Goal: Answer question/provide support

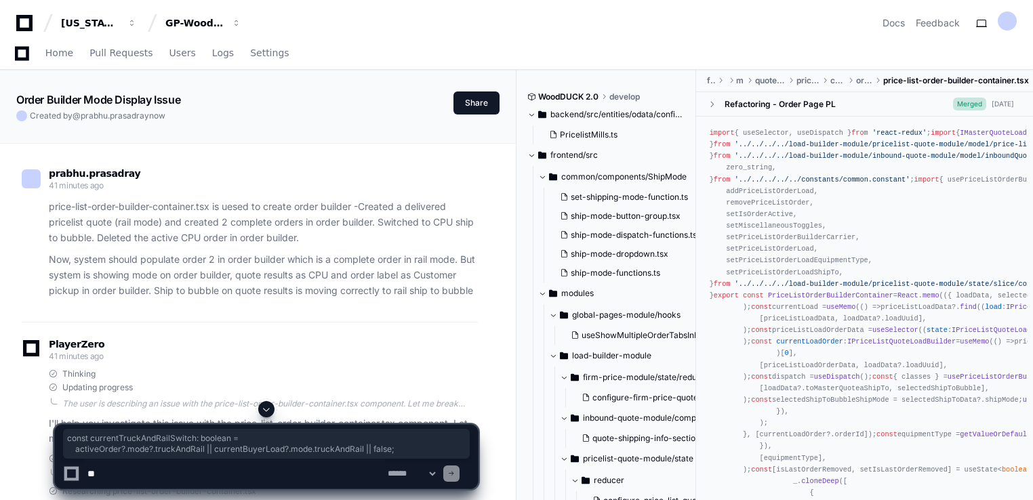
scroll to position [7287, 0]
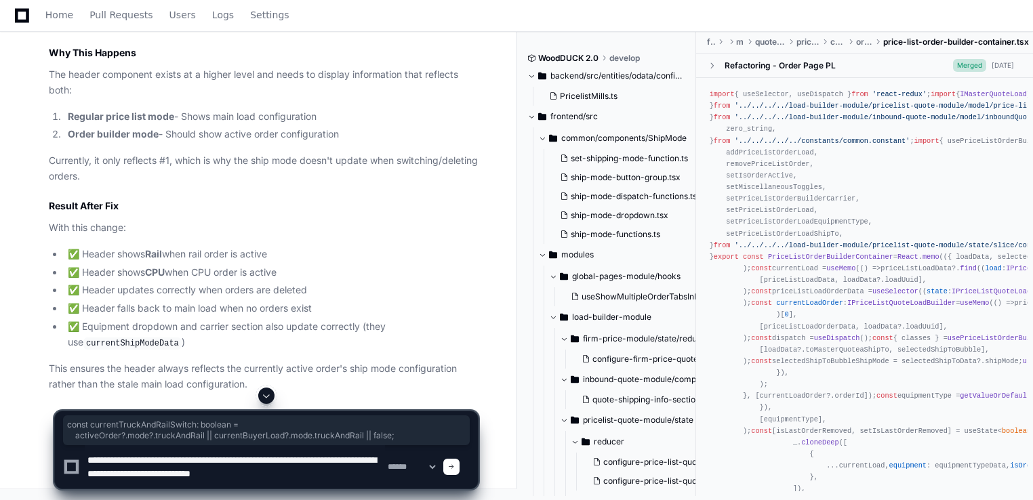
type textarea "**********"
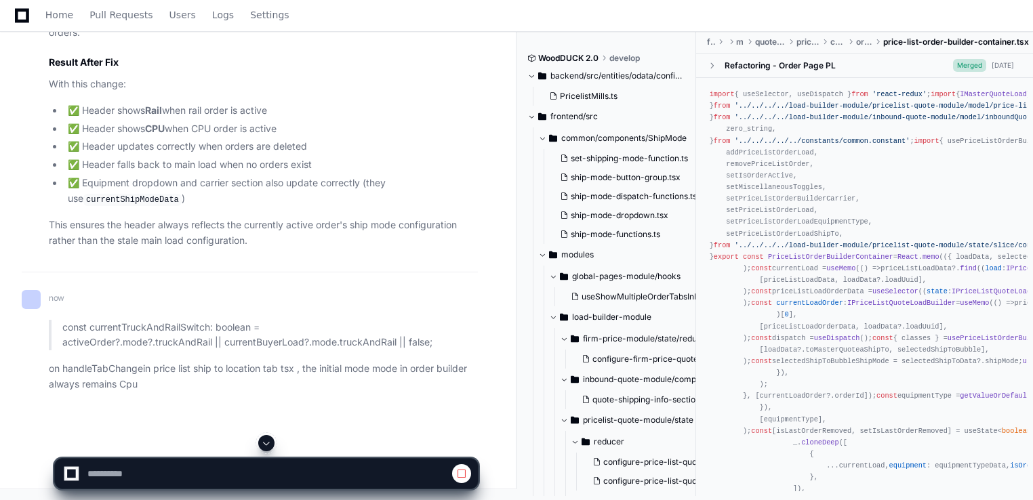
scroll to position [7303, 0]
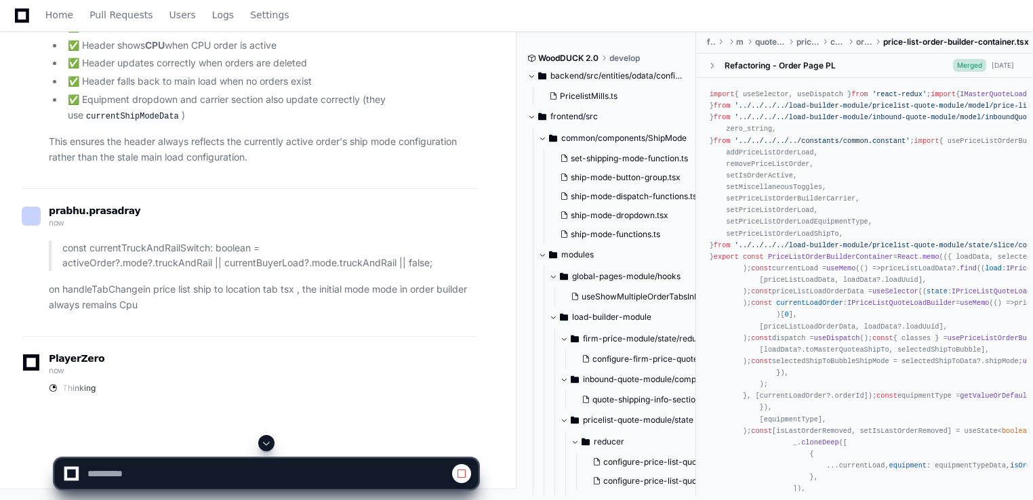
click at [266, 443] on span at bounding box center [266, 443] width 11 height 11
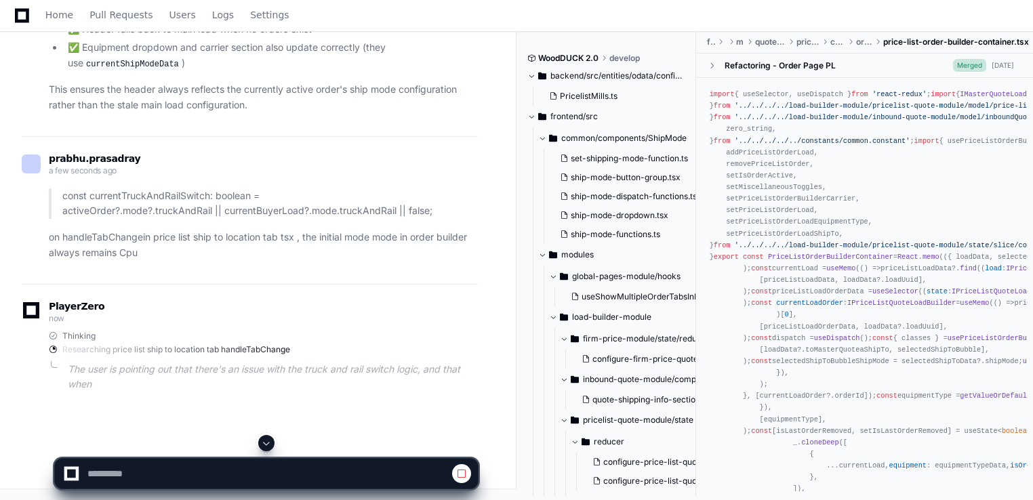
click at [340, 351] on div "PlayerZero now Thinking Researching price list ship to location tab handleTabCh…" at bounding box center [250, 350] width 456 height 132
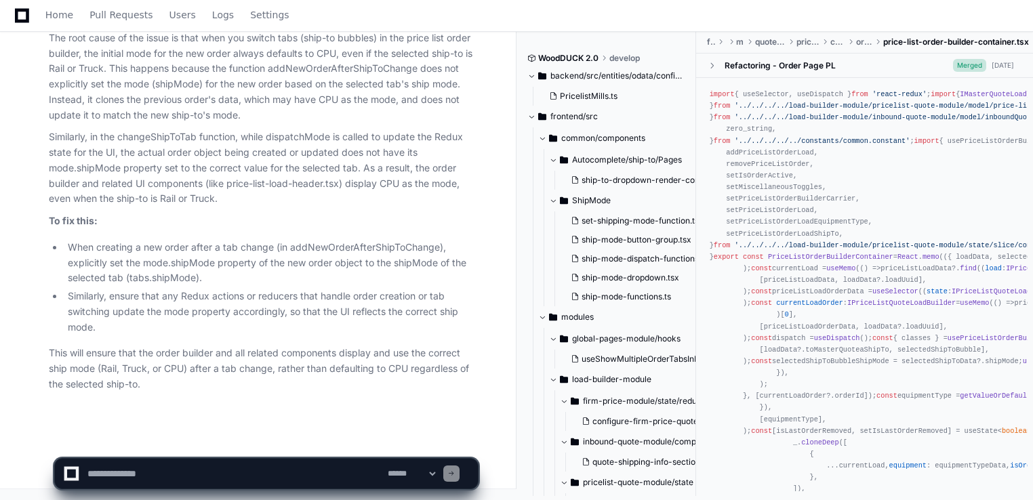
scroll to position [8517, 0]
click at [336, 287] on ul "When creating a new order after a tab change (in addNewOrderAfterShipToChange),…" at bounding box center [263, 288] width 429 height 96
click at [291, 286] on li "When creating a new order after a tab change (in addNewOrderAfterShipToChange),…" at bounding box center [271, 263] width 414 height 46
click at [270, 381] on p "This will ensure that the order builder and all related components display and …" at bounding box center [263, 369] width 429 height 46
click at [340, 251] on li "When creating a new order after a tab change (in addNewOrderAfterShipToChange),…" at bounding box center [271, 263] width 414 height 46
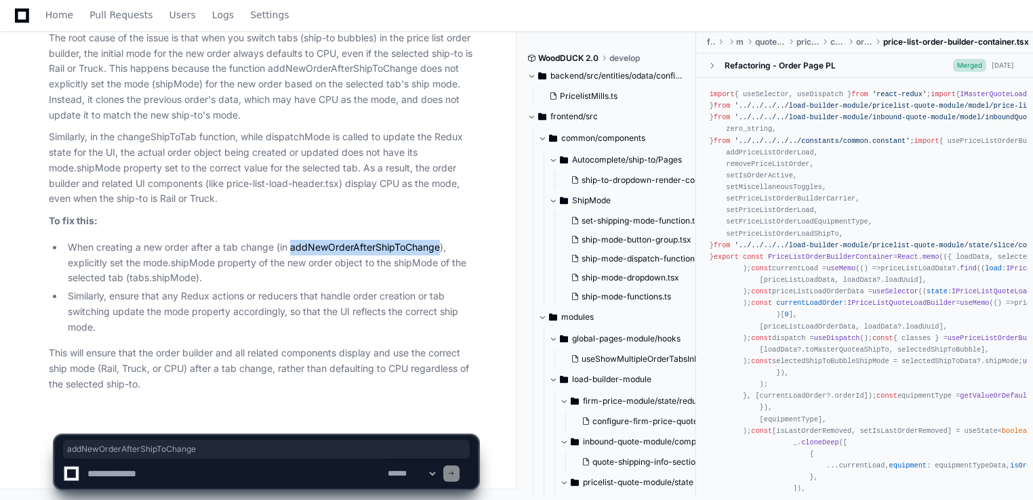
click at [340, 251] on li "When creating a new order after a tab change (in addNewOrderAfterShipToChange),…" at bounding box center [271, 263] width 414 height 46
copy li "addNewOrderAfterShipToChange"
click at [378, 249] on li "When creating a new order after a tab change (in addNewOrderAfterShipToChange),…" at bounding box center [271, 263] width 414 height 46
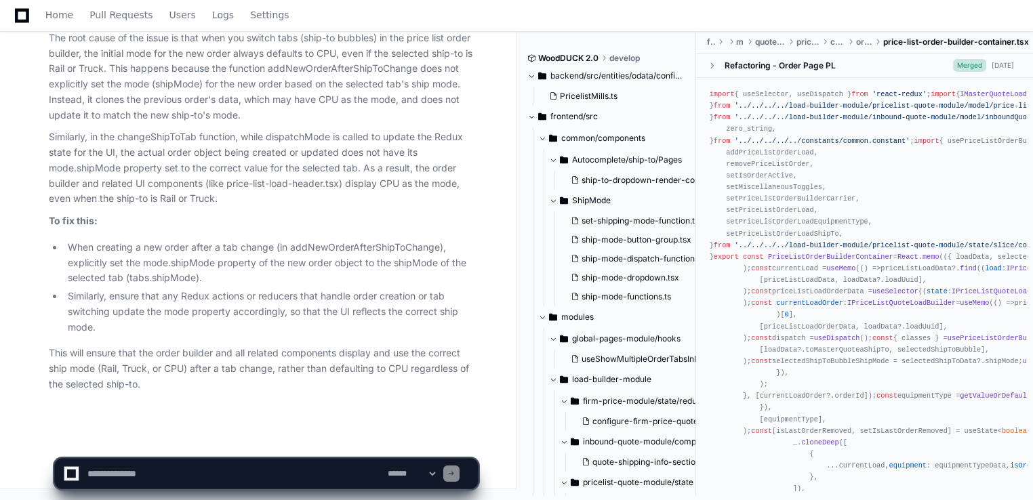
click at [102, 468] on textarea at bounding box center [235, 474] width 300 height 30
type textarea "**********"
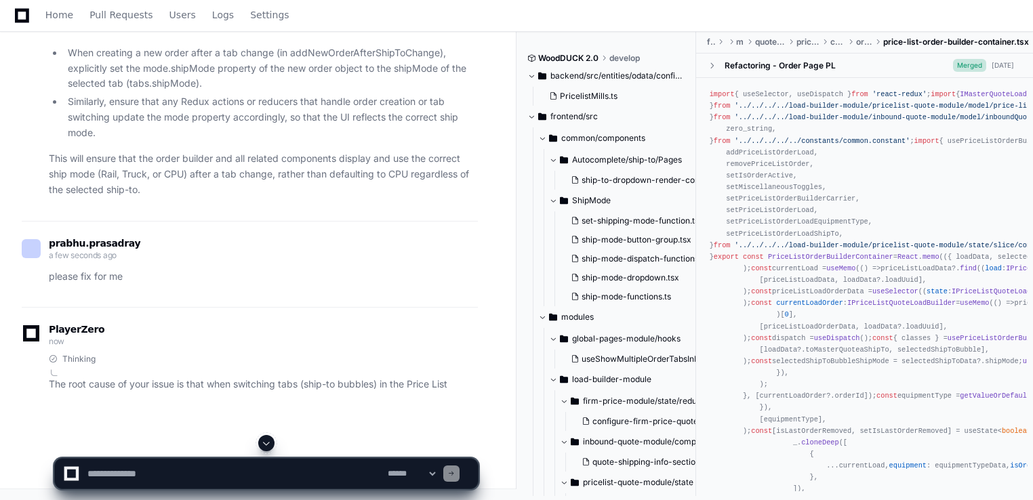
click at [148, 470] on textarea at bounding box center [235, 474] width 300 height 30
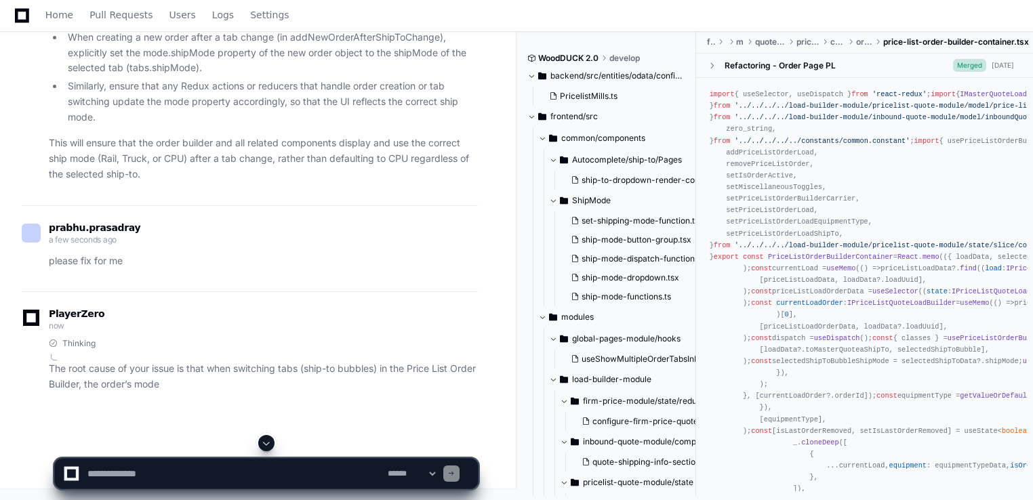
paste textarea "**********"
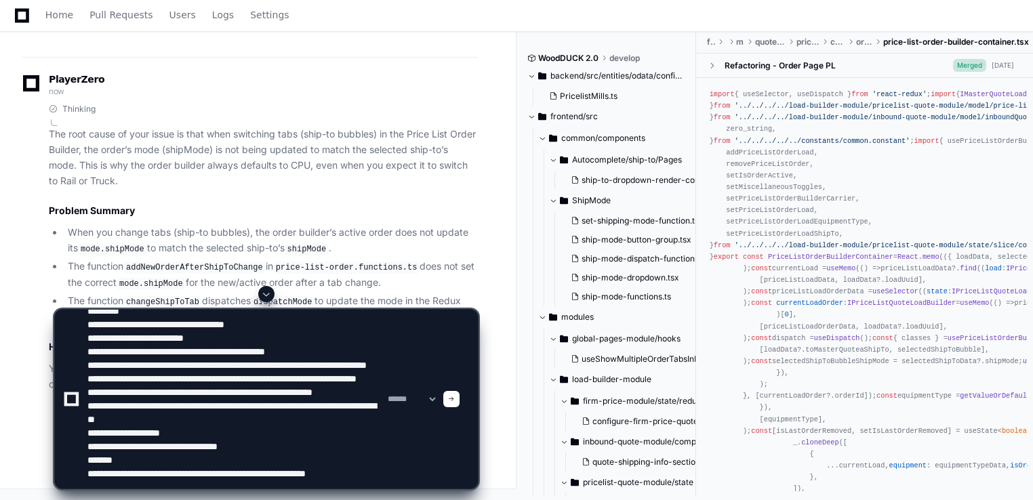
scroll to position [85, 0]
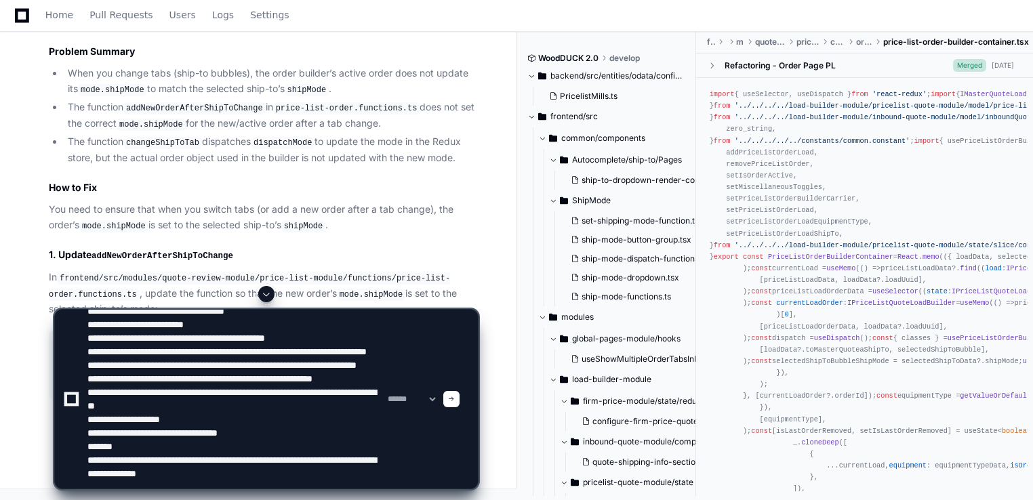
click at [285, 484] on textarea at bounding box center [235, 399] width 300 height 179
paste textarea "**********"
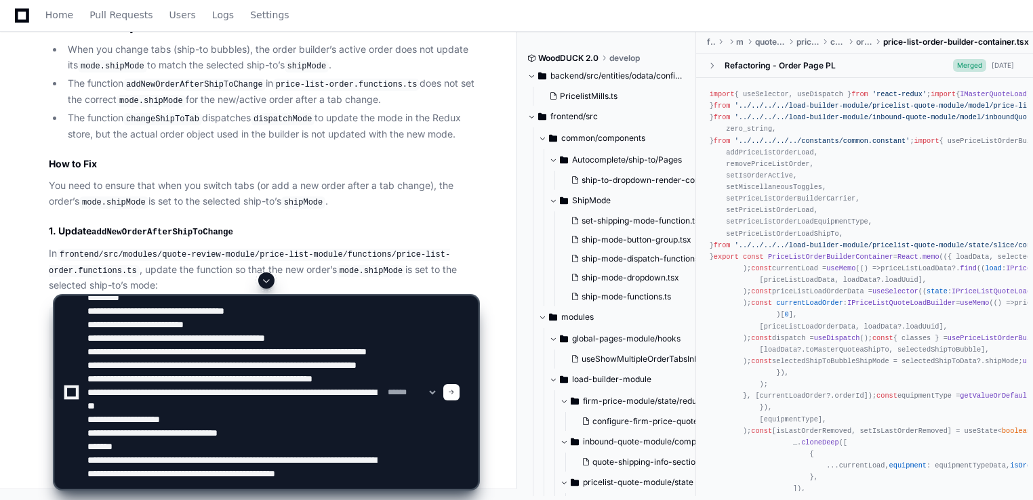
paste textarea "**********"
type textarea "**********"
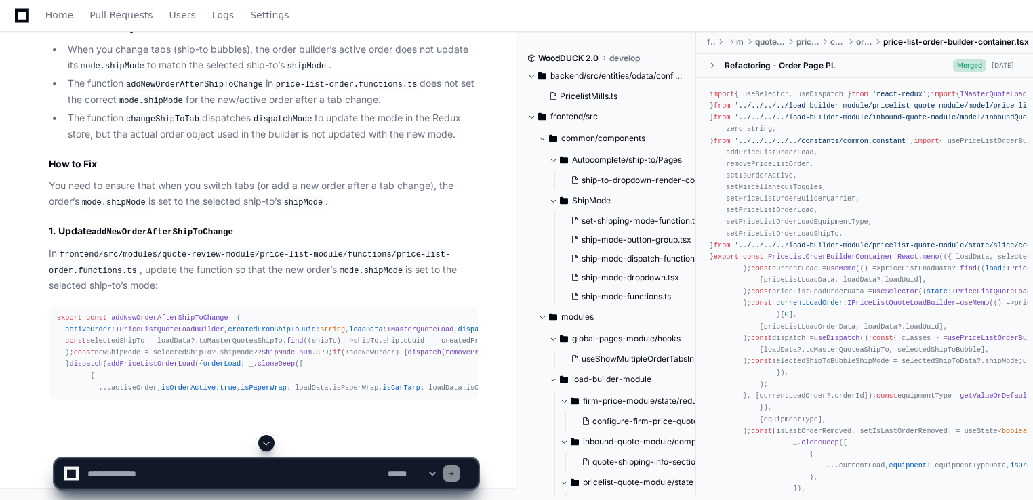
scroll to position [0, 0]
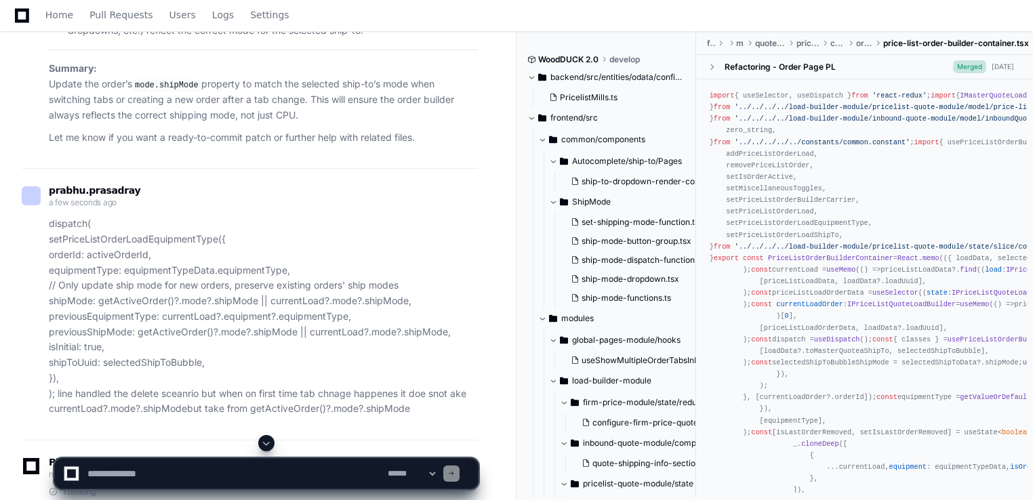
click at [268, 447] on span at bounding box center [266, 443] width 11 height 11
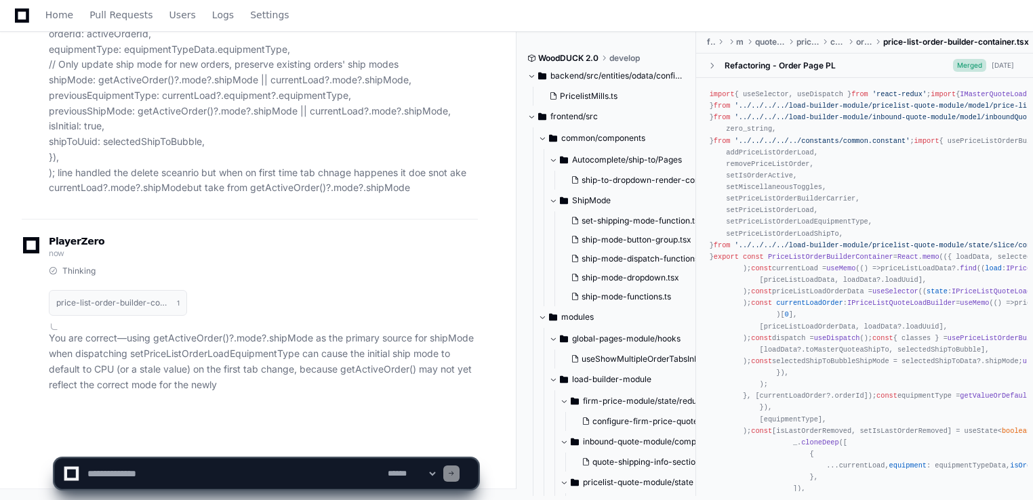
scroll to position [10311, 0]
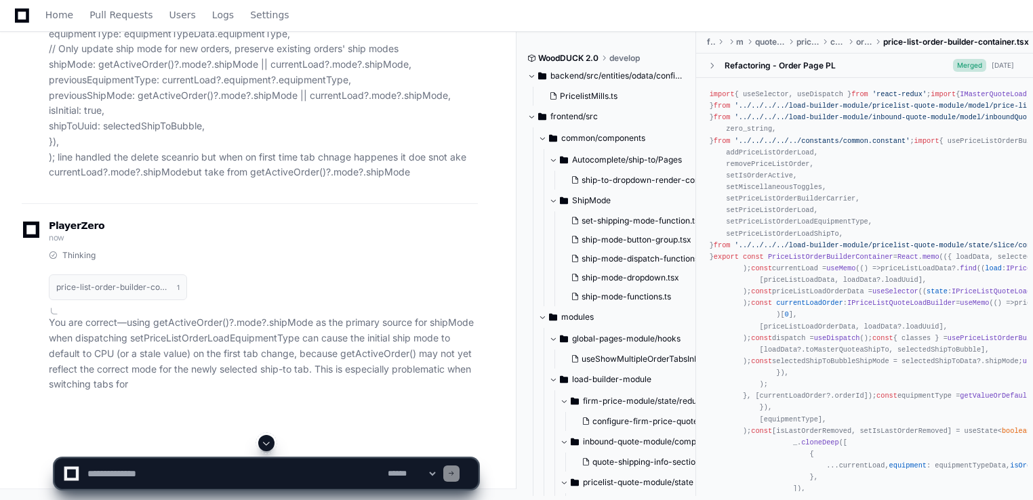
click at [274, 300] on div "price-list-order-builder-container.tsx 1" at bounding box center [263, 287] width 429 height 42
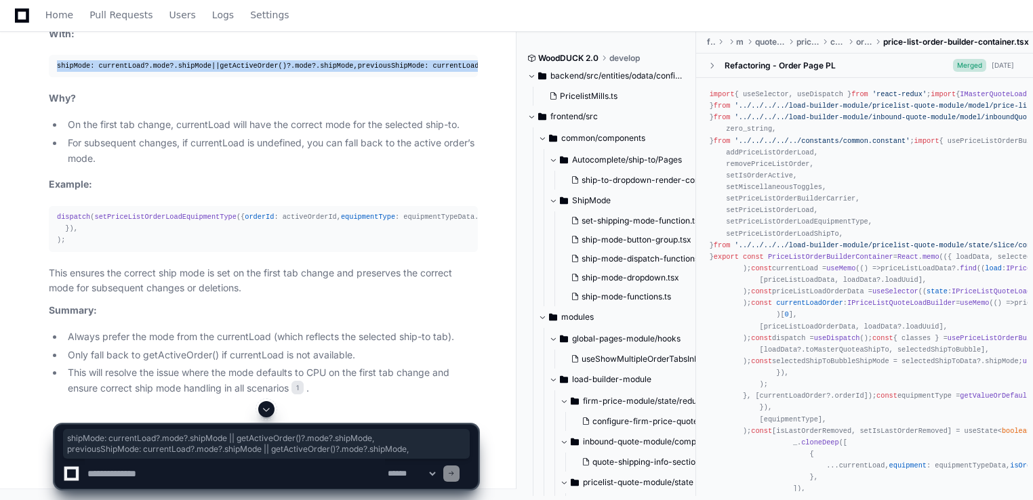
drag, startPoint x: 382, startPoint y: 329, endPoint x: 52, endPoint y: 323, distance: 329.6
click at [52, 77] on pre "shipMode : currentLoad?. mode ?. shipMode || getActiveOrder ()?. mode ?. shipMo…" at bounding box center [263, 66] width 429 height 22
copy div "shipMode : currentLoad?. mode ?. shipMode || getActiveOrder ()?. mode ?. shipMo…"
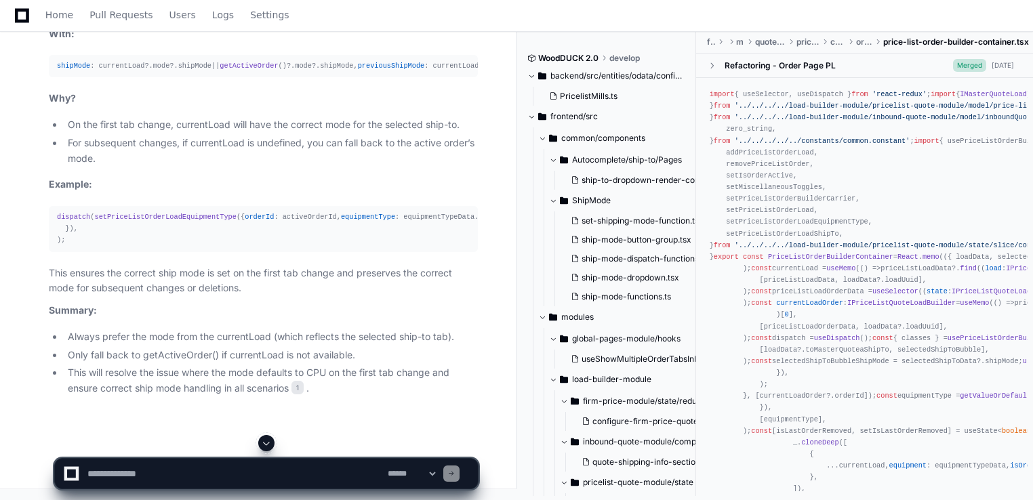
click at [428, 351] on article "You are correct—using getActiveOrder()?.mode?.shipMode as the primary source fo…" at bounding box center [263, 80] width 429 height 632
click at [264, 467] on textarea at bounding box center [235, 474] width 300 height 30
click at [462, 252] on pre "dispatch ( setPriceListOrderLoadEquipmentType ({ orderId : activeOrderId, equip…" at bounding box center [263, 228] width 429 height 45
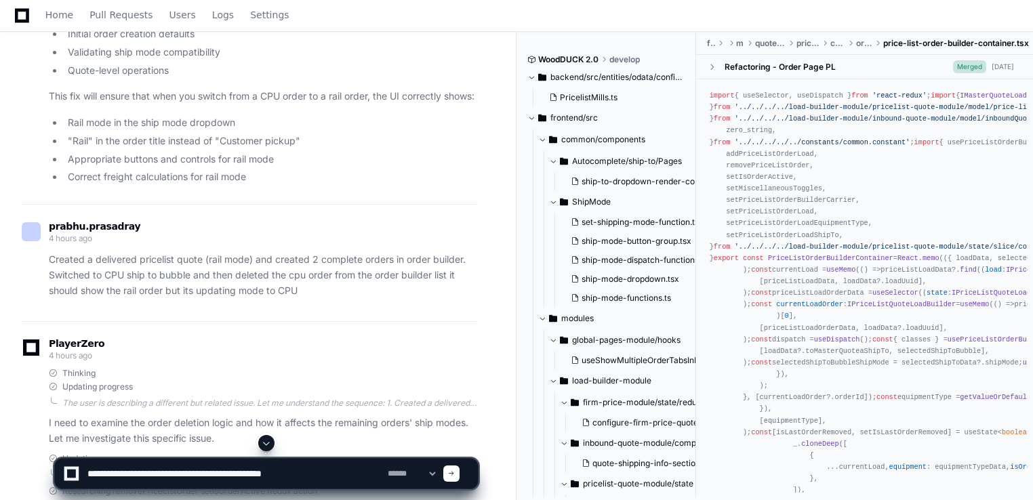
scroll to position [2230, 0]
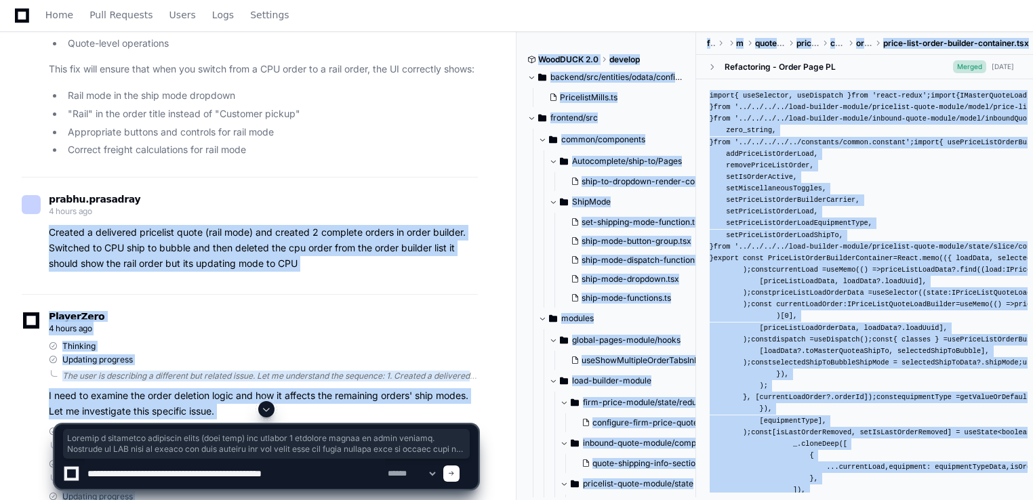
drag, startPoint x: 46, startPoint y: 376, endPoint x: 301, endPoint y: 408, distance: 257.0
drag, startPoint x: 301, startPoint y: 408, endPoint x: 312, endPoint y: 405, distance: 11.2
click at [312, 405] on div at bounding box center [266, 409] width 424 height 16
click at [308, 405] on div at bounding box center [266, 409] width 424 height 16
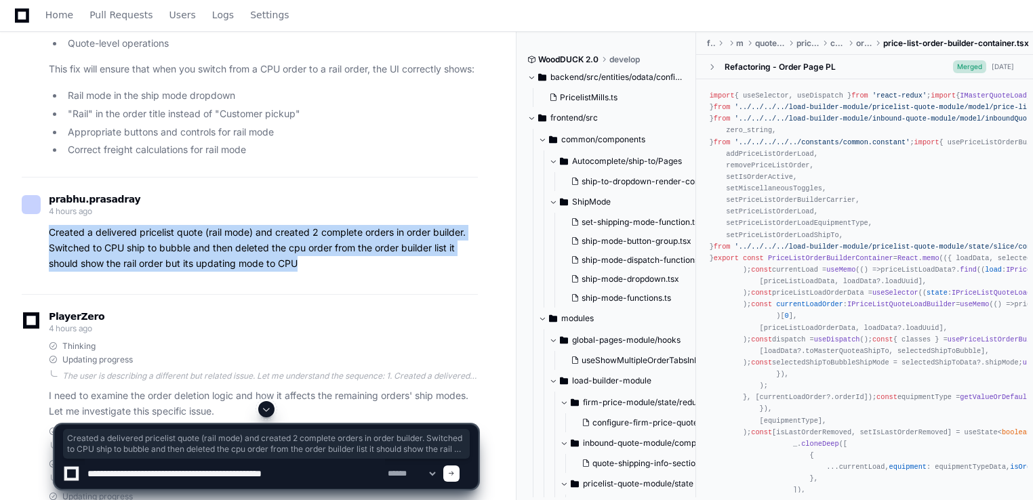
drag, startPoint x: 298, startPoint y: 405, endPoint x: 49, endPoint y: 376, distance: 250.5
click at [49, 271] on p "Created a delivered pricelist quote (rail mode) and created 2 complete orders i…" at bounding box center [263, 248] width 429 height 46
copy p "Created a delivered pricelist quote (rail mode) and created 2 complete orders i…"
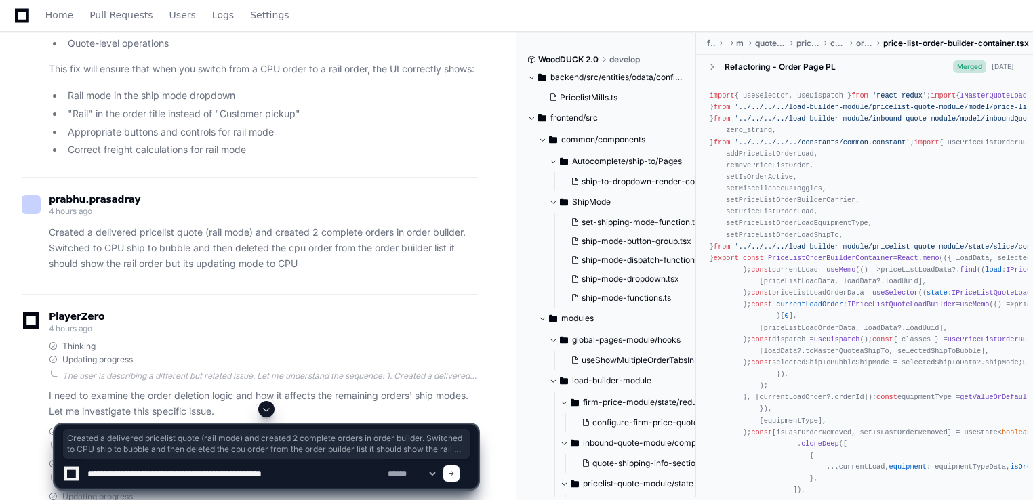
click at [315, 477] on textarea at bounding box center [235, 474] width 300 height 30
paste textarea "**********"
type textarea "**********"
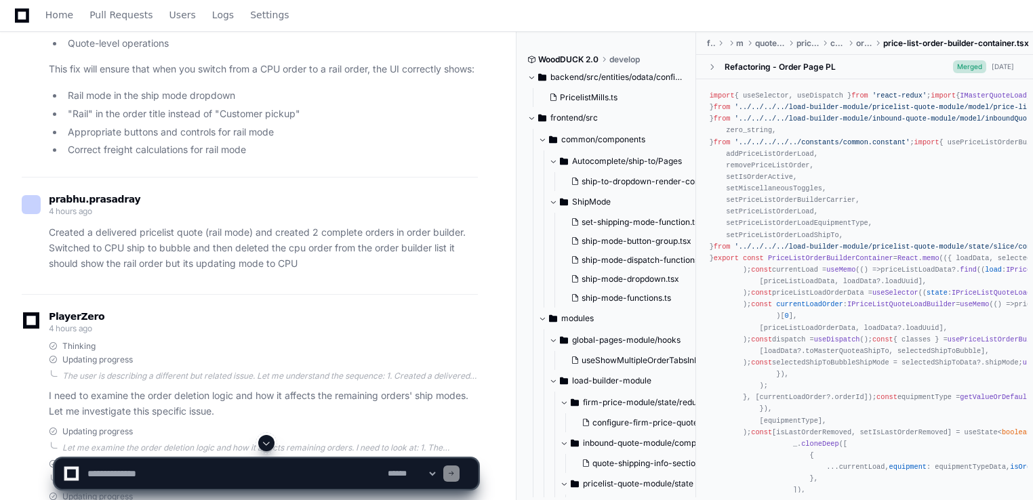
scroll to position [0, 0]
click at [264, 440] on span at bounding box center [266, 443] width 11 height 11
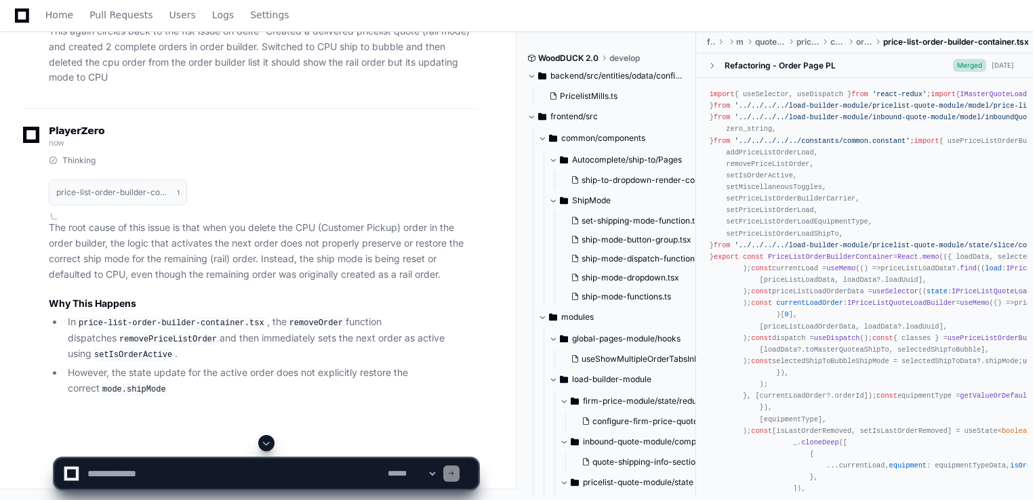
scroll to position [11477, 0]
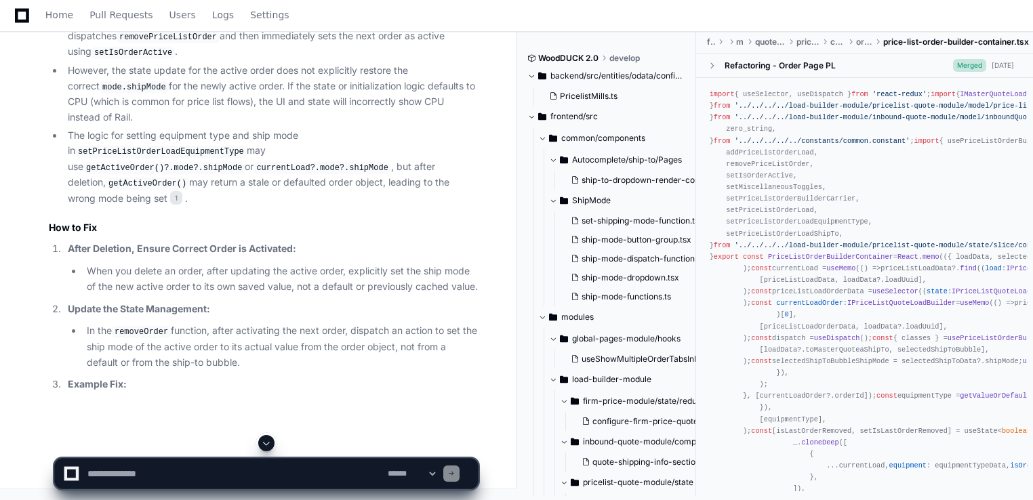
click at [264, 440] on span at bounding box center [266, 443] width 11 height 11
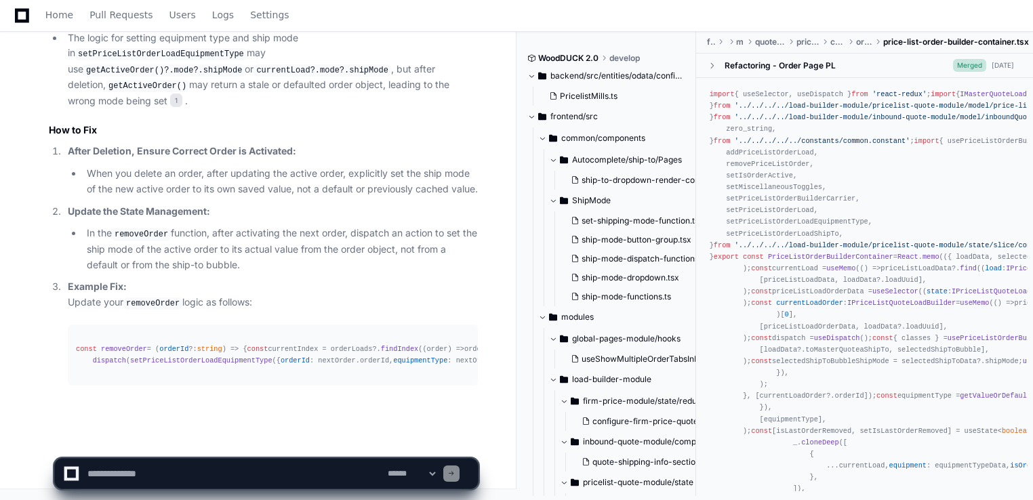
scroll to position [11994, 0]
click at [125, 345] on span "removeOrder" at bounding box center [124, 349] width 46 height 8
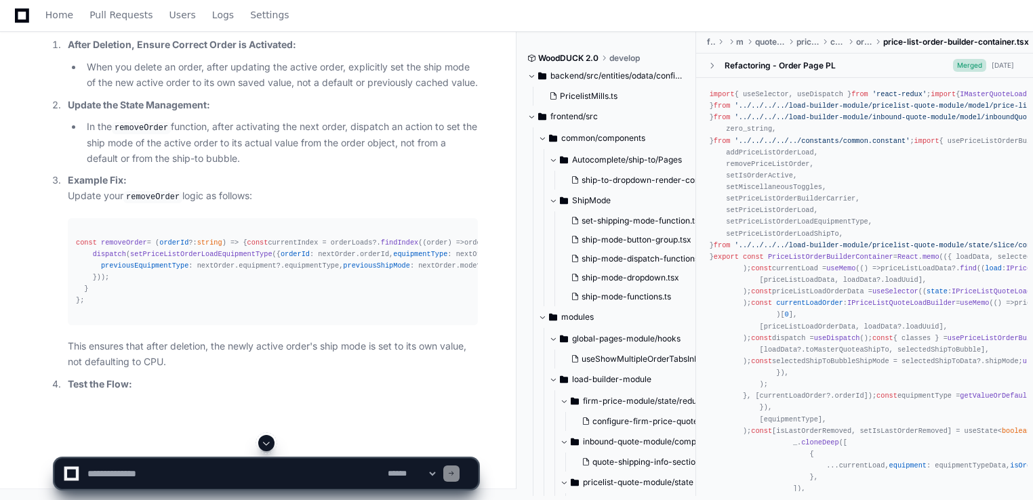
drag, startPoint x: 79, startPoint y: 257, endPoint x: 184, endPoint y: 257, distance: 105.1
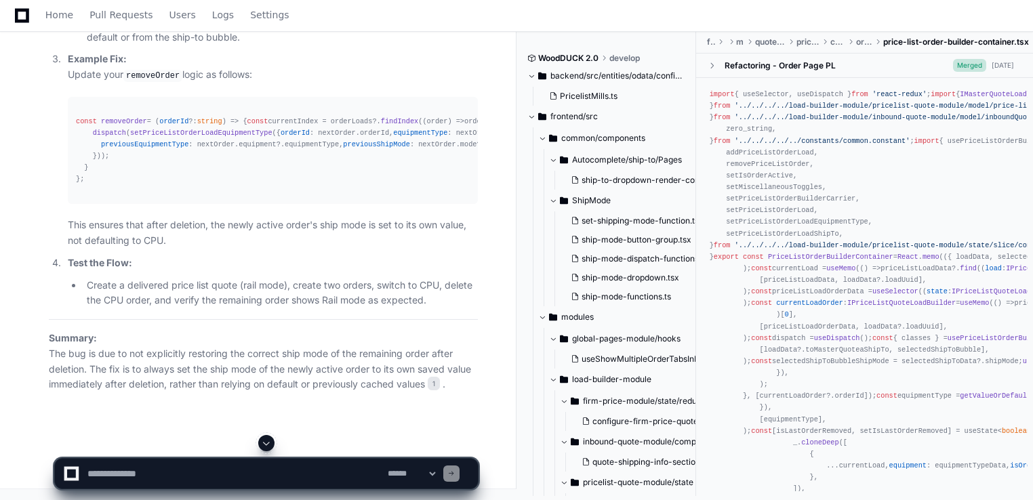
drag, startPoint x: 382, startPoint y: 255, endPoint x: 395, endPoint y: 257, distance: 13.0
click at [418, 186] on div "const removeOrder = ( orderId ?: string ) => { const currentIndex = orderLoads?…" at bounding box center [273, 151] width 394 height 70
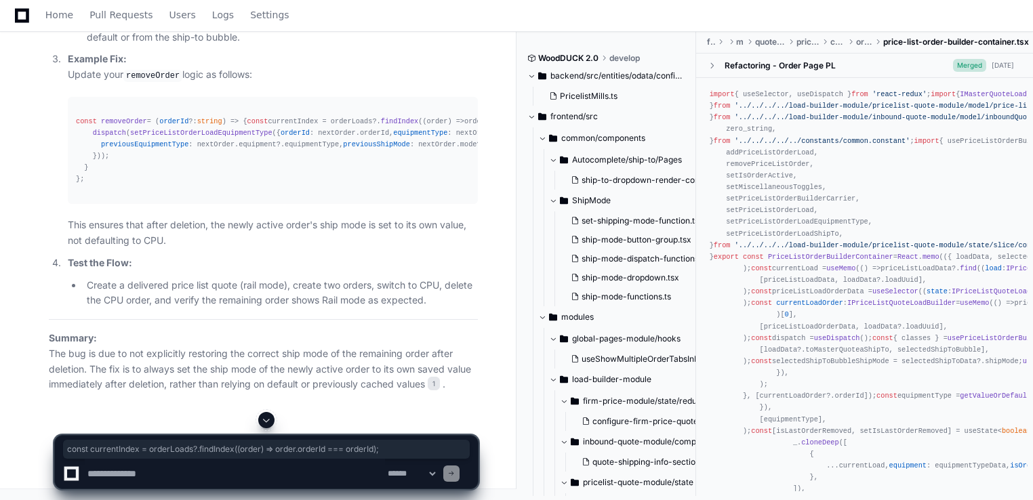
drag, startPoint x: 406, startPoint y: 259, endPoint x: 81, endPoint y: 256, distance: 325.4
click at [81, 186] on div "const removeOrder = ( orderId ?: string ) => { const currentIndex = orderLoads?…" at bounding box center [273, 151] width 394 height 70
copy div "const currentIndex = orderLoads?. findIndex ( ( order ) => order. orderId === o…"
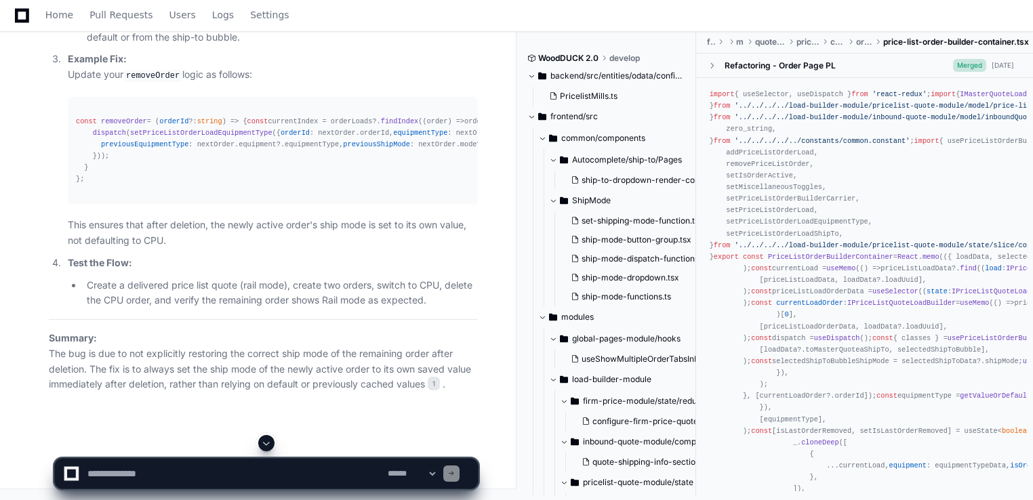
click at [355, 186] on div "const removeOrder = ( orderId ?: string ) => { const currentIndex = orderLoads?…" at bounding box center [273, 151] width 394 height 70
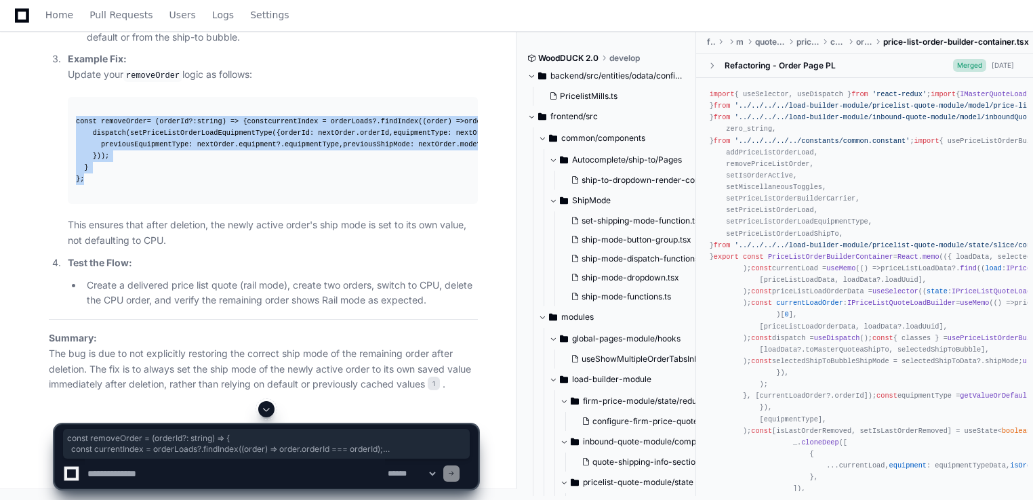
drag, startPoint x: 73, startPoint y: 130, endPoint x: 119, endPoint y: 352, distance: 226.4
click at [119, 205] on pre "const removeOrder = ( orderId ?: string ) => { const currentIndex = orderLoads?…" at bounding box center [273, 151] width 410 height 108
copy div "const removeOrder = ( orderId ?: string ) => { const currentIndex = orderLoads?…"
click at [332, 186] on div "const removeOrder = ( orderId ?: string ) => { const currentIndex = orderLoads?…" at bounding box center [273, 151] width 394 height 70
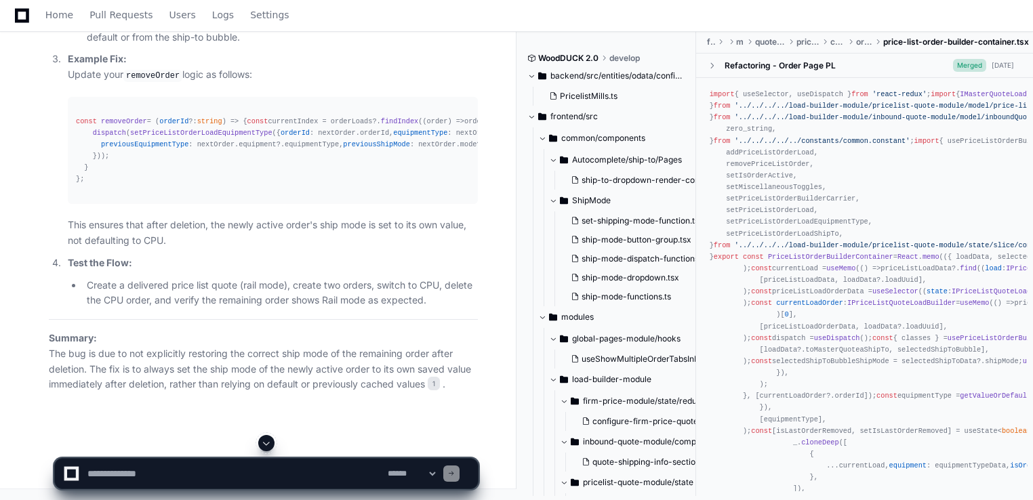
scroll to position [12241, 0]
click at [365, 186] on div "const removeOrder = ( orderId ?: string ) => { const currentIndex = orderLoads?…" at bounding box center [273, 151] width 394 height 70
click at [146, 476] on textarea at bounding box center [235, 474] width 300 height 30
click at [100, 476] on textarea at bounding box center [235, 474] width 300 height 30
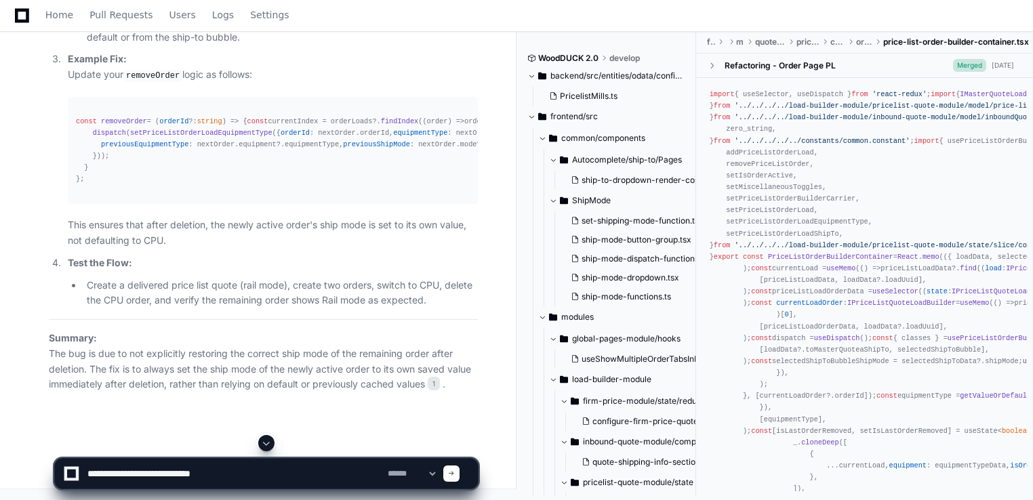
click at [231, 476] on textarea at bounding box center [235, 474] width 300 height 30
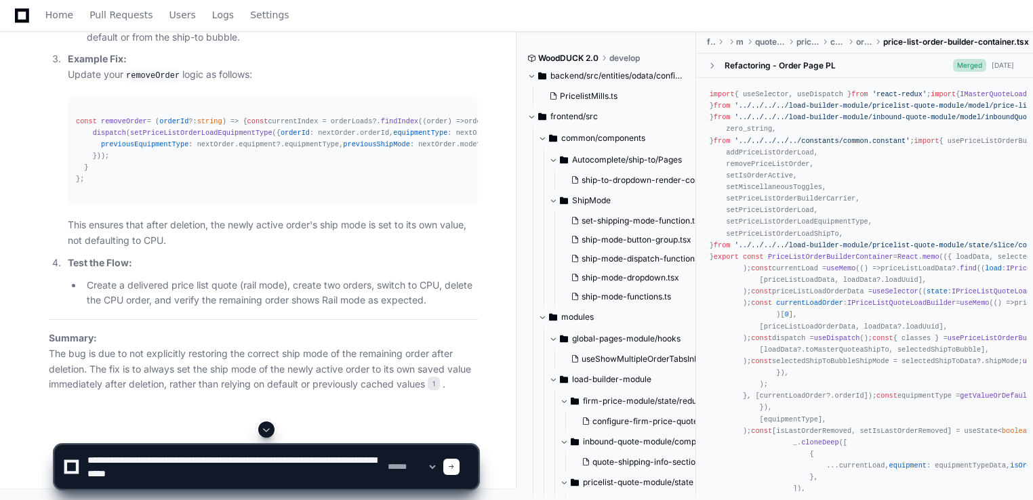
click at [363, 309] on li "Create a delivered price list quote (rail mode), create two orders, switch to C…" at bounding box center [280, 293] width 395 height 31
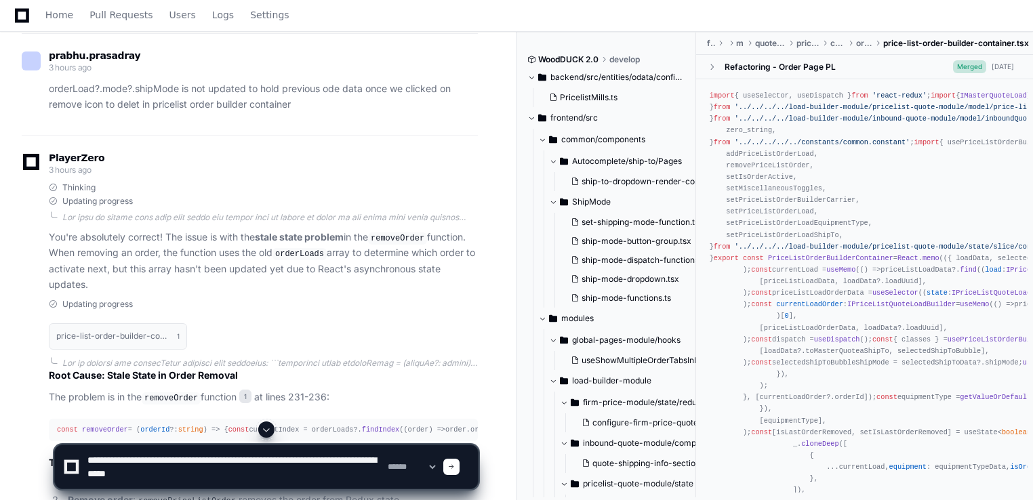
scroll to position [4079, 0]
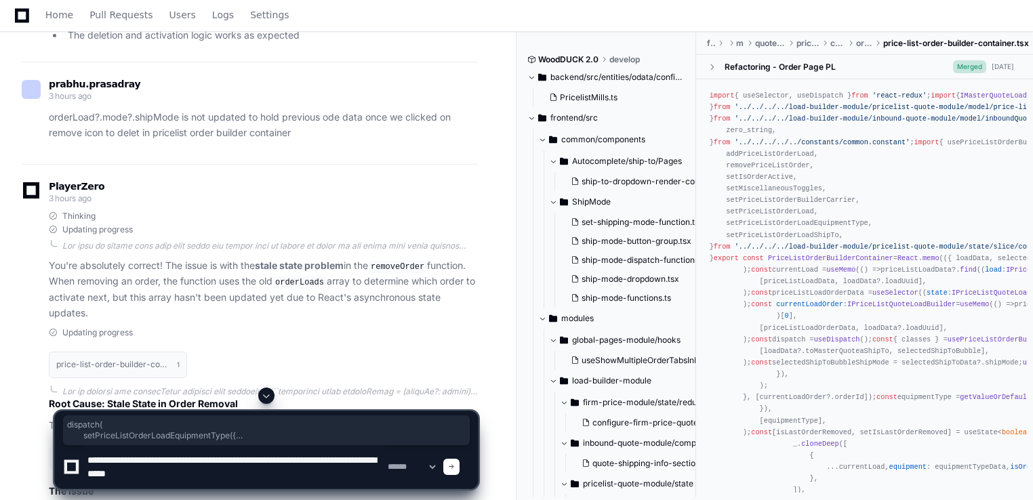
drag, startPoint x: 67, startPoint y: 169, endPoint x: 146, endPoint y: 312, distance: 163.6
copy div "dispatch ( setPriceListOrderLoadEquipmentType ({ orderId : activeOrderId, equip…"
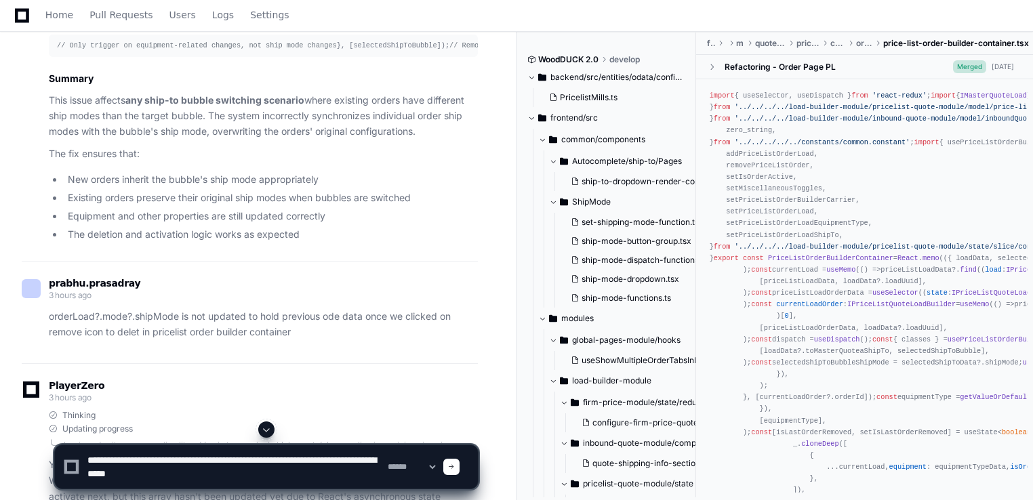
scroll to position [3834, 0]
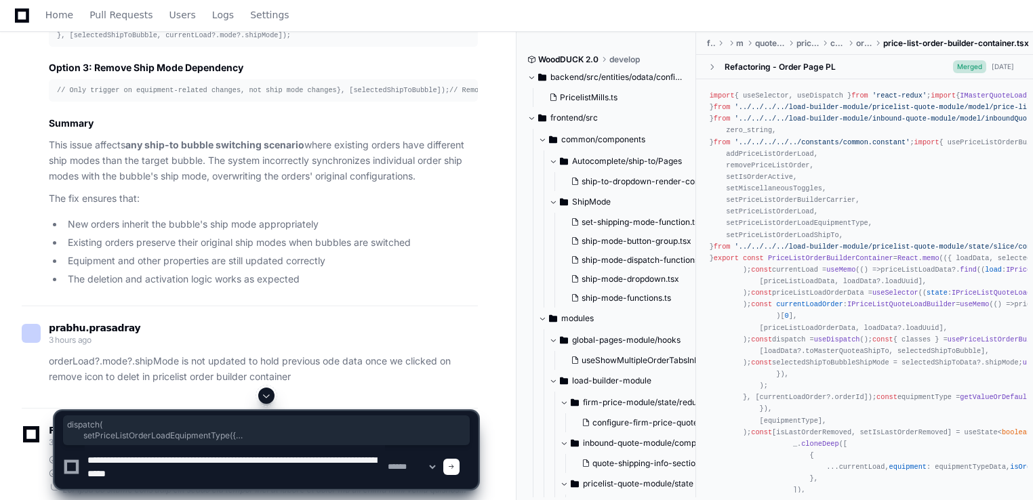
drag, startPoint x: 68, startPoint y: 176, endPoint x: 126, endPoint y: 289, distance: 128.0
copy div "dispatch ( setPriceListOrderLoadEquipmentType ({ orderId : activeOrderId, equip…"
click at [310, 476] on textarea at bounding box center [235, 466] width 300 height 43
paste textarea "**********"
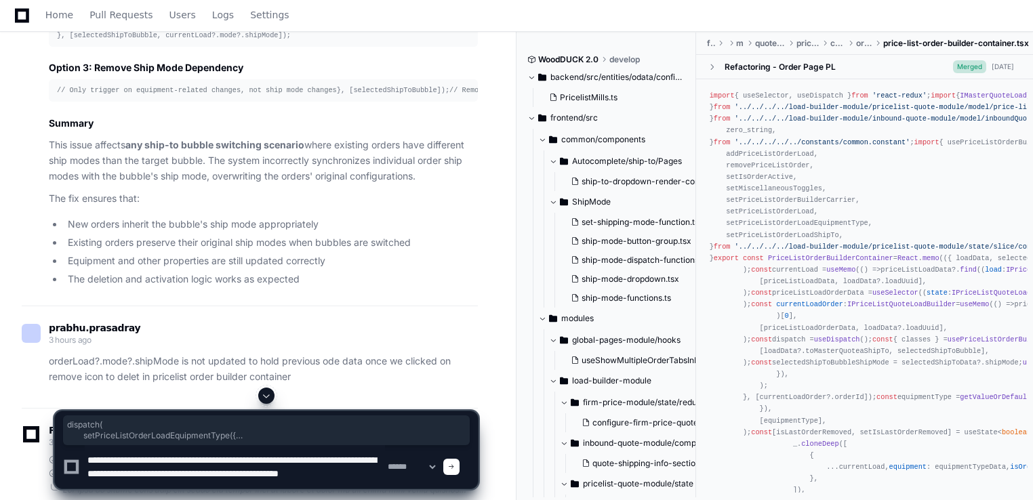
scroll to position [4, 0]
paste textarea "**********"
type textarea "**********"
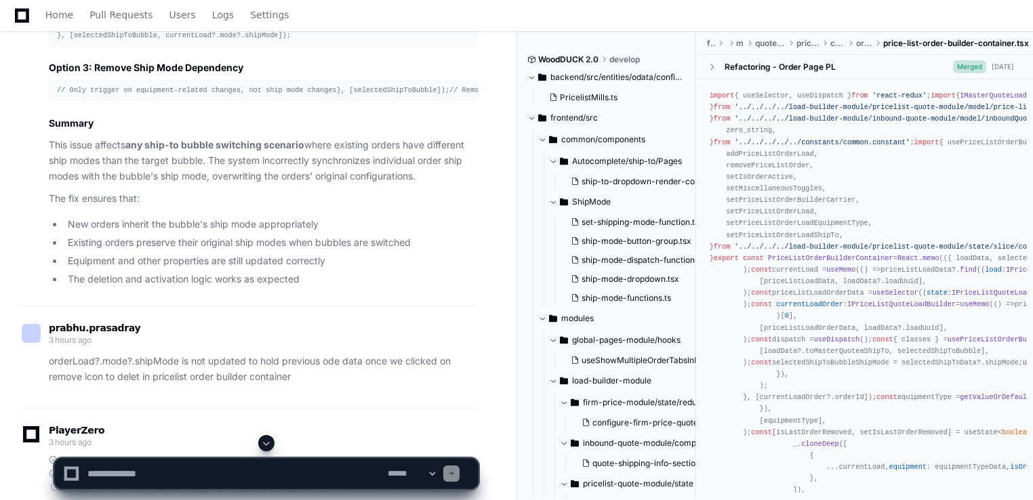
scroll to position [0, 0]
click at [268, 443] on span at bounding box center [266, 443] width 11 height 11
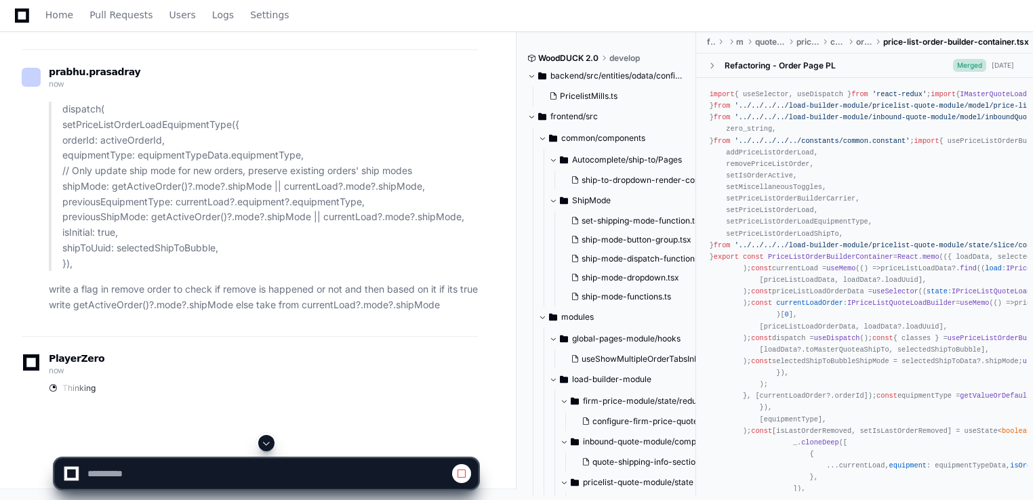
scroll to position [12634, 0]
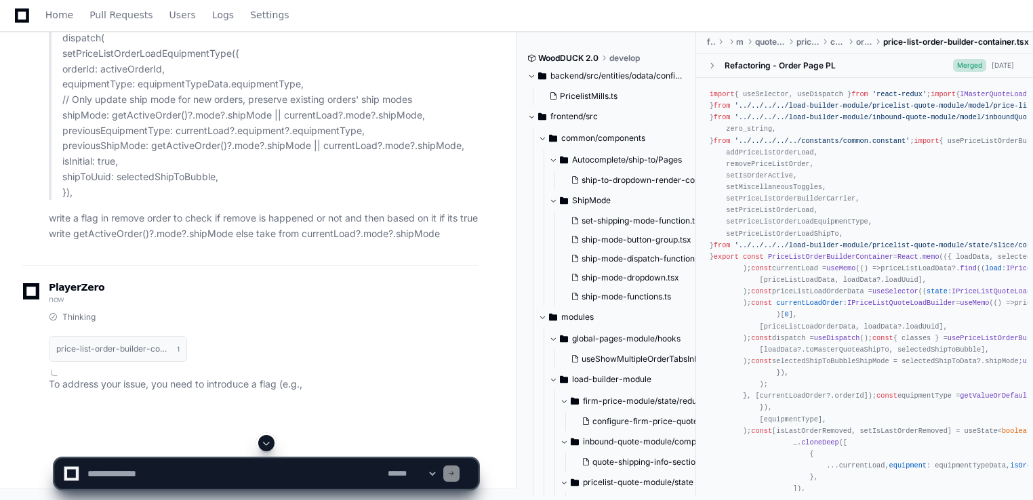
click at [191, 306] on div "PlayerZero now" at bounding box center [250, 294] width 456 height 23
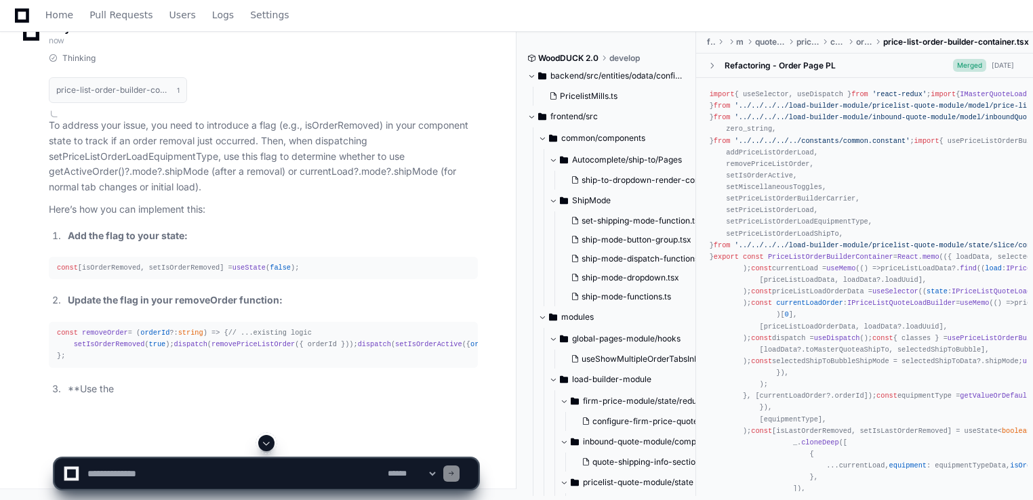
scroll to position [12983, 0]
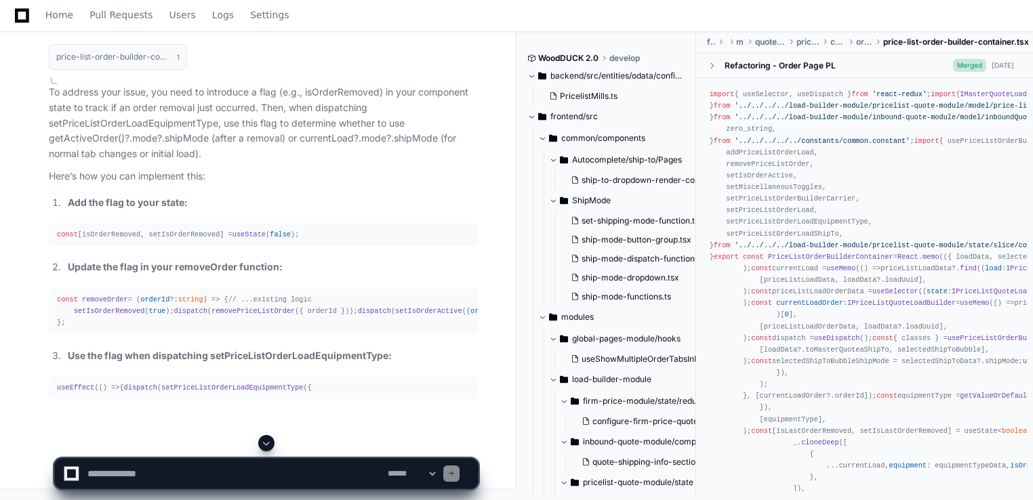
drag, startPoint x: 304, startPoint y: 250, endPoint x: 79, endPoint y: 247, distance: 225.1
drag, startPoint x: 293, startPoint y: 249, endPoint x: 191, endPoint y: 254, distance: 102.5
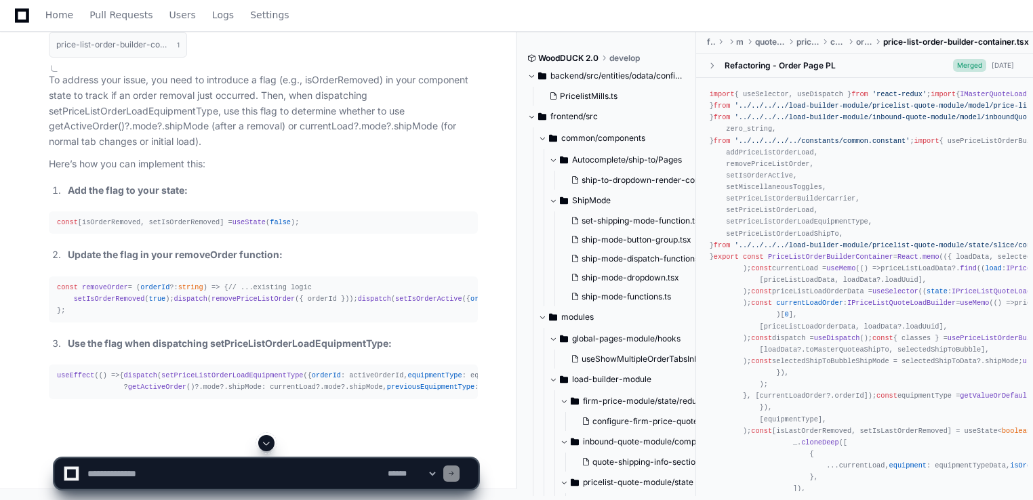
drag, startPoint x: 293, startPoint y: 252, endPoint x: 174, endPoint y: 252, distance: 119.3
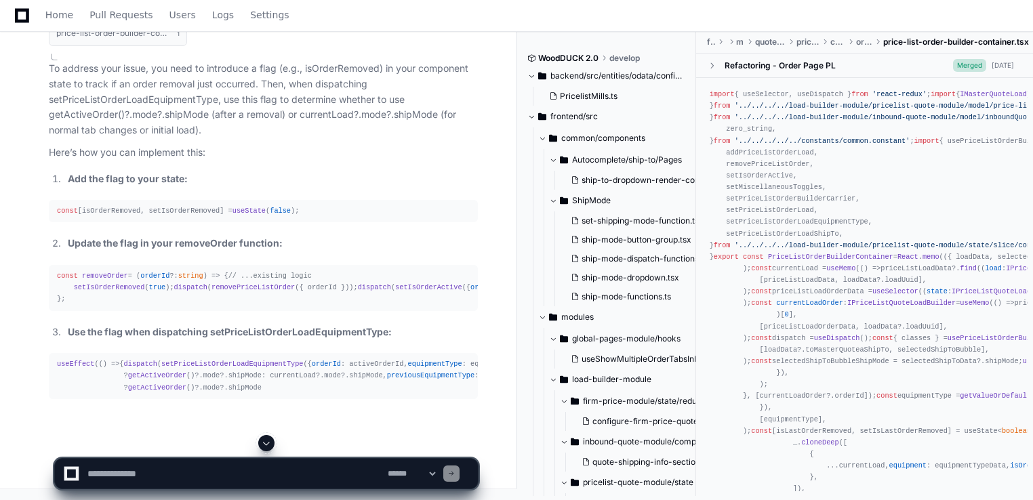
drag, startPoint x: 58, startPoint y: 247, endPoint x: 240, endPoint y: 251, distance: 181.7
drag, startPoint x: 294, startPoint y: 251, endPoint x: 164, endPoint y: 246, distance: 129.6
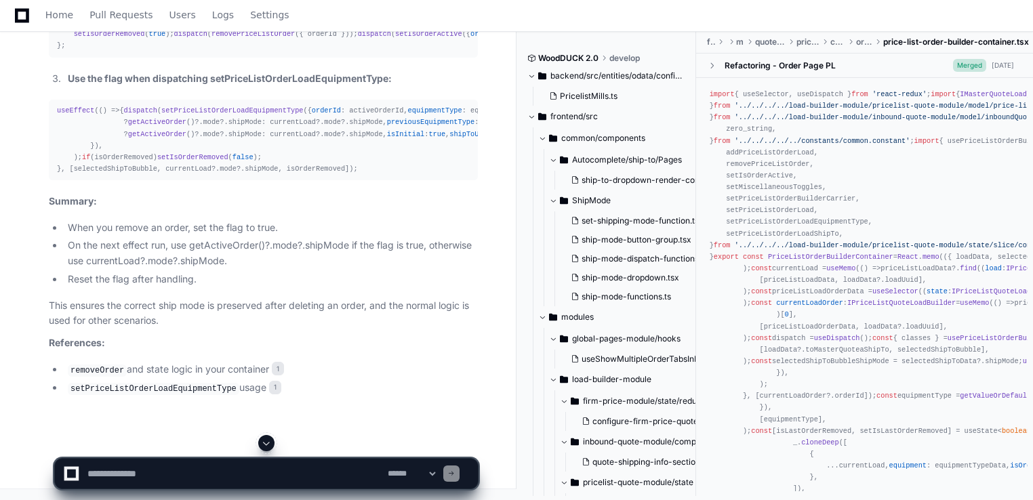
click at [101, 26] on span "removeOrder" at bounding box center [105, 22] width 46 height 8
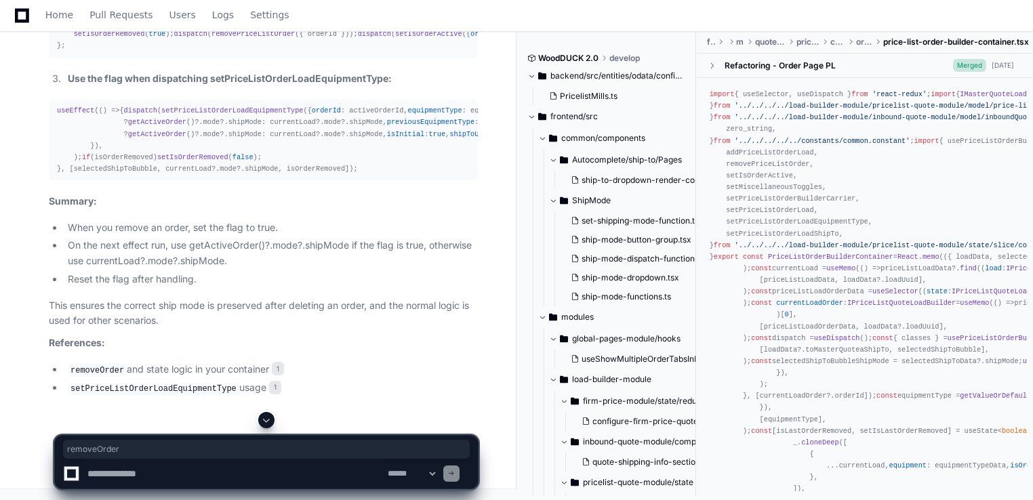
click at [101, 26] on span "removeOrder" at bounding box center [105, 22] width 46 height 8
copy span "removeOrder"
drag, startPoint x: 68, startPoint y: 338, endPoint x: 197, endPoint y: 340, distance: 128.1
click at [197, 52] on div "const removeOrder = ( orderId ?: string ) => { // ...existing logic setIsOrderR…" at bounding box center [263, 34] width 413 height 35
copy div "setIsOrderRemoved ( true );"
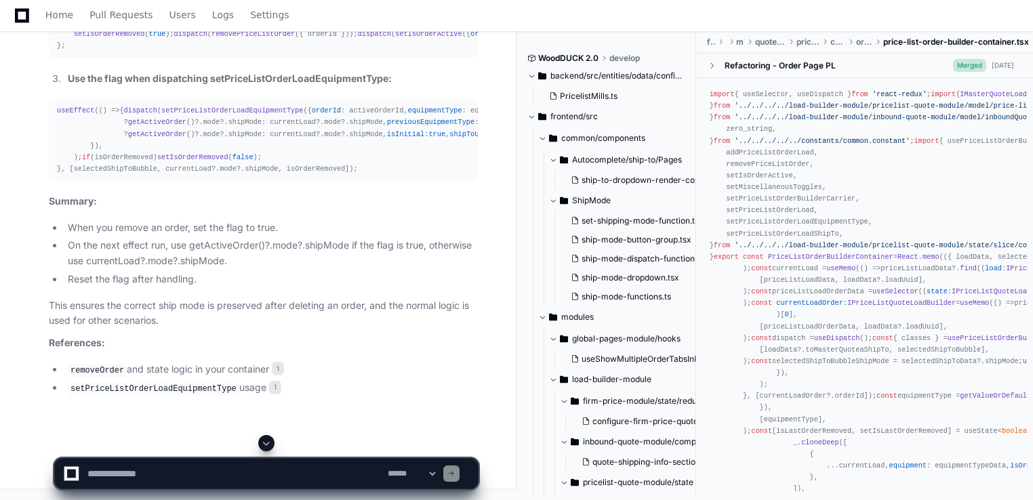
click at [317, 52] on div "const removeOrder = ( orderId ?: string ) => { // ...existing logic setIsOrderR…" at bounding box center [263, 34] width 413 height 35
click at [182, 115] on span "setPriceListOrderLoadEquipmentType" at bounding box center [232, 110] width 142 height 8
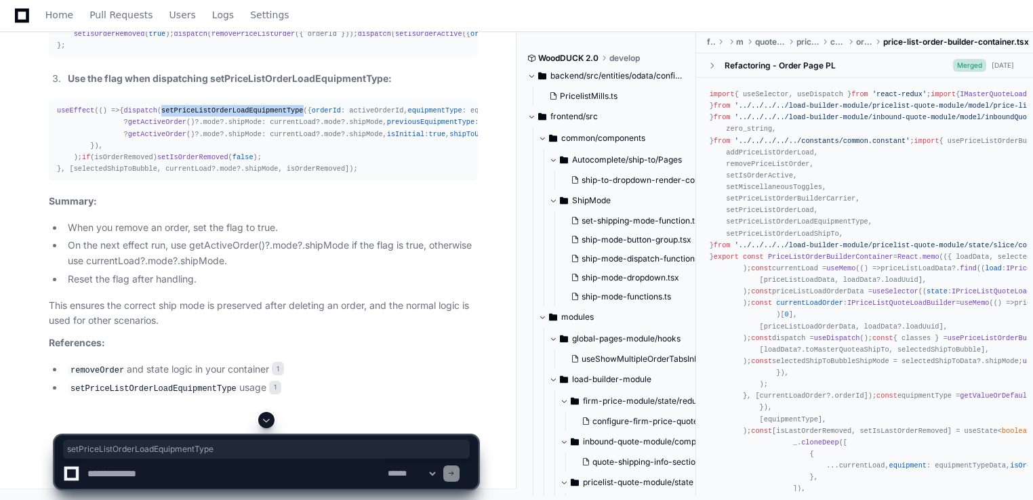
click at [182, 115] on span "setPriceListOrderLoadEquipmentType" at bounding box center [232, 110] width 142 height 8
copy span "setPriceListOrderLoadEquipmentType"
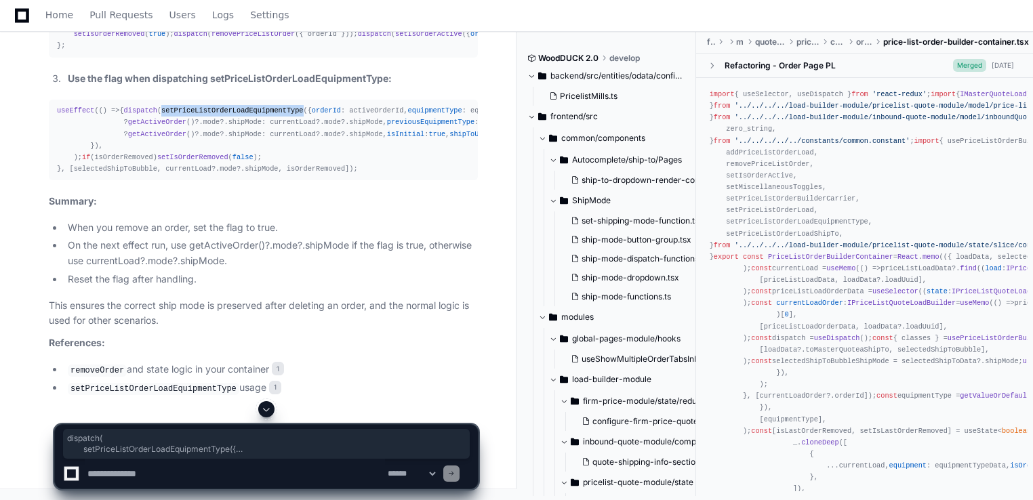
drag, startPoint x: 66, startPoint y: 177, endPoint x: 258, endPoint y: 351, distance: 259.2
click at [258, 175] on div "useEffect ( () => { dispatch ( setPriceListOrderLoadEquipmentType ({ orderId : …" at bounding box center [263, 140] width 413 height 70
click at [336, 175] on div "useEffect ( () => { dispatch ( setPriceListOrderLoadEquipmentType ({ orderId : …" at bounding box center [263, 140] width 413 height 70
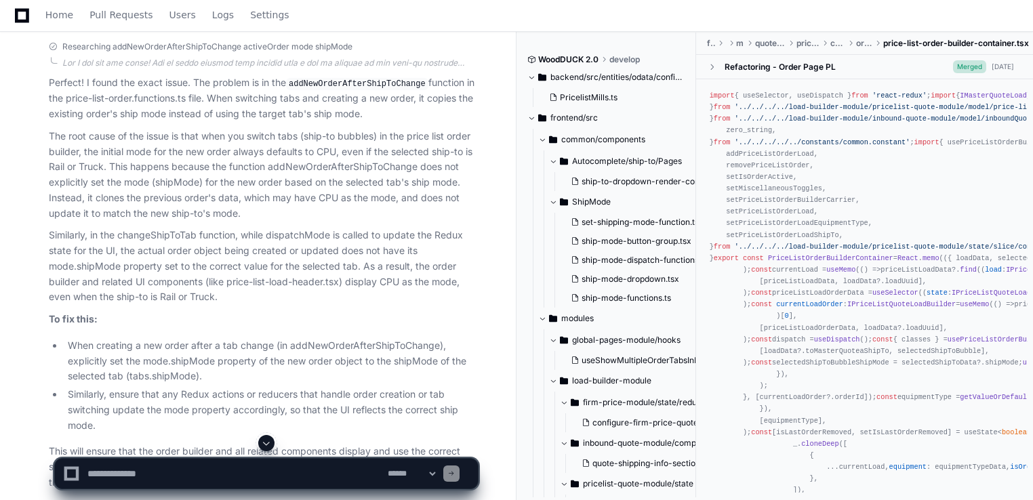
scroll to position [7221, 0]
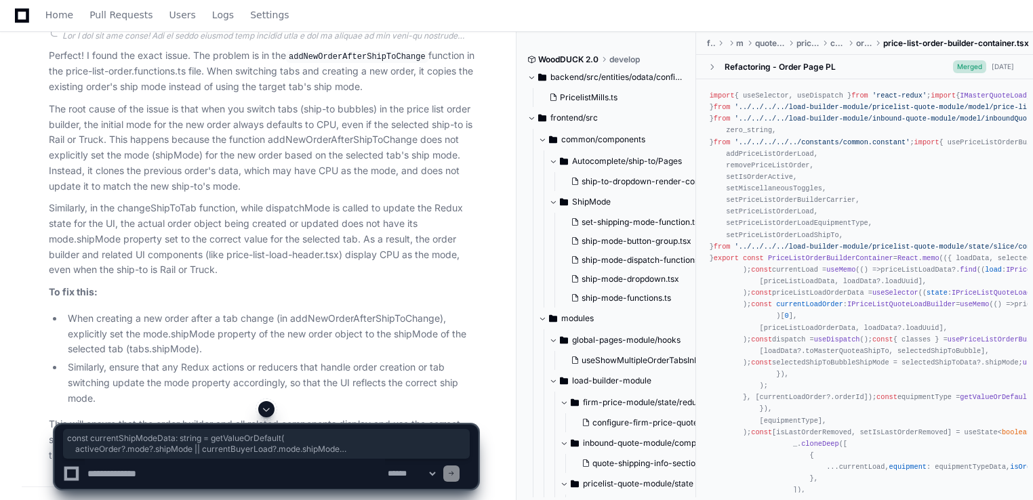
drag, startPoint x: 383, startPoint y: 363, endPoint x: 54, endPoint y: 317, distance: 332.7
drag, startPoint x: 69, startPoint y: 377, endPoint x: 53, endPoint y: 315, distance: 64.5
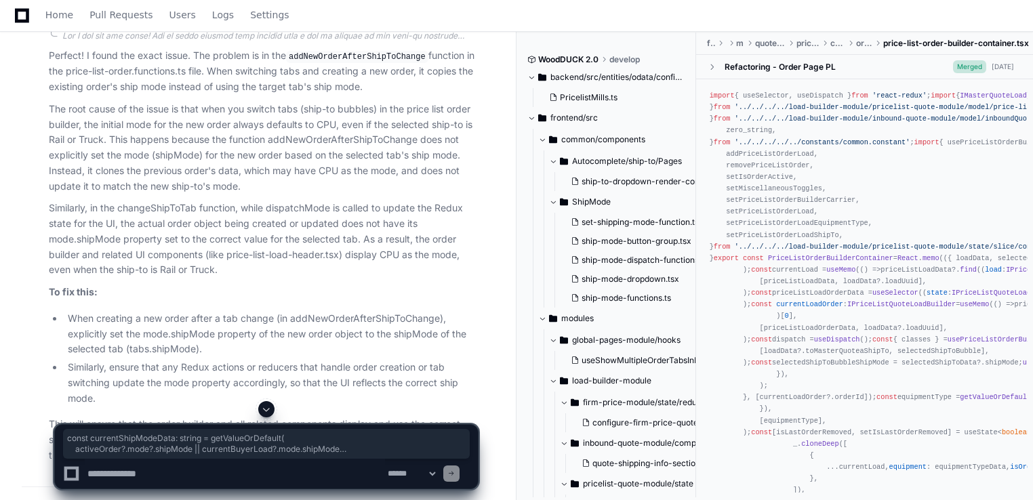
drag, startPoint x: 54, startPoint y: 314, endPoint x: 81, endPoint y: 372, distance: 63.7
drag, startPoint x: 387, startPoint y: 399, endPoint x: 54, endPoint y: 387, distance: 333.1
